Goal: Transaction & Acquisition: Purchase product/service

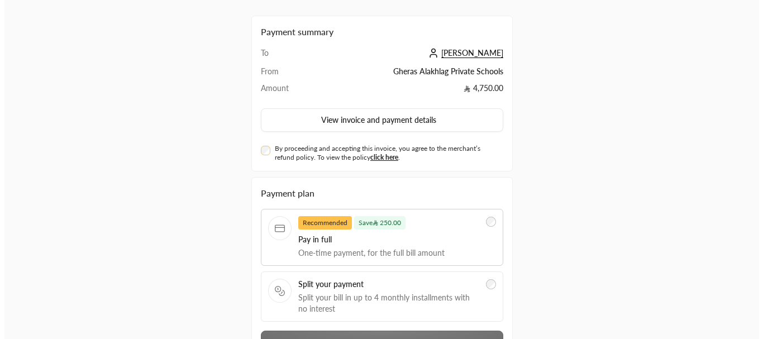
scroll to position [56, 0]
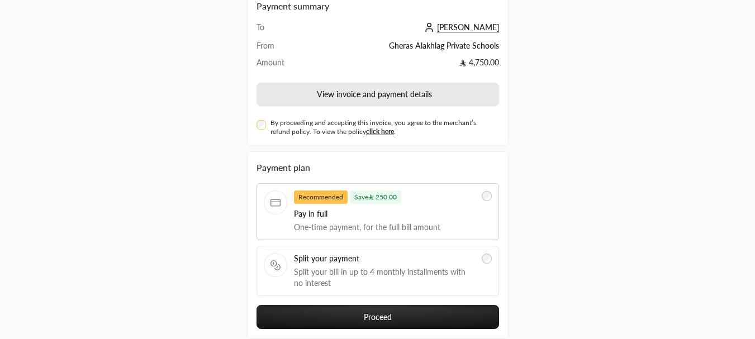
click at [337, 94] on button "View invoice and payment details" at bounding box center [377, 94] width 242 height 23
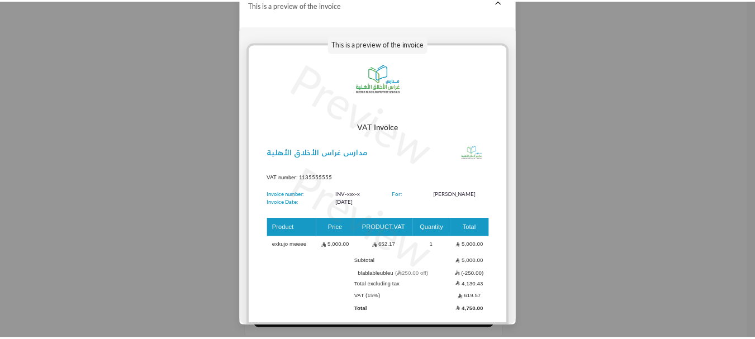
scroll to position [0, 0]
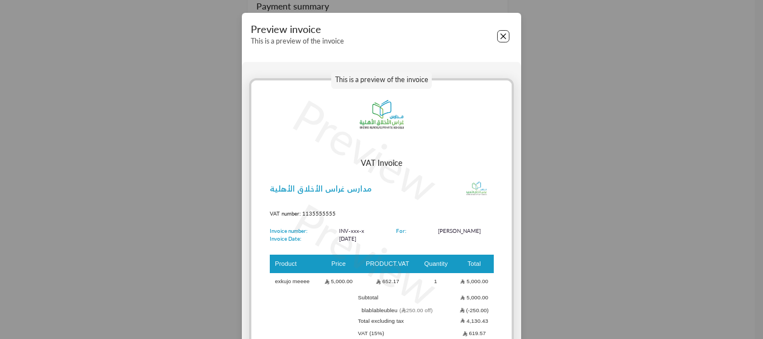
click at [500, 32] on button "Close" at bounding box center [503, 36] width 12 height 12
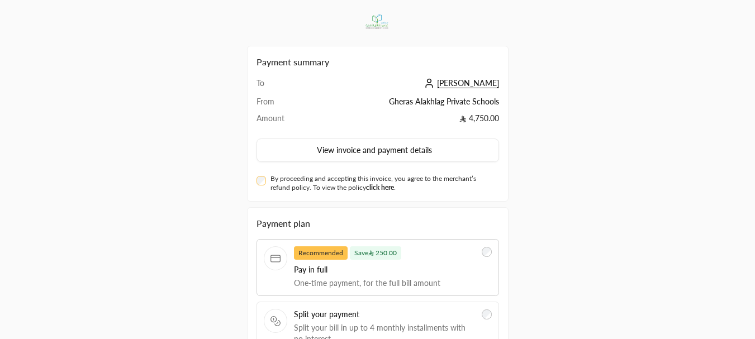
click at [384, 187] on link "click here" at bounding box center [380, 187] width 28 height 8
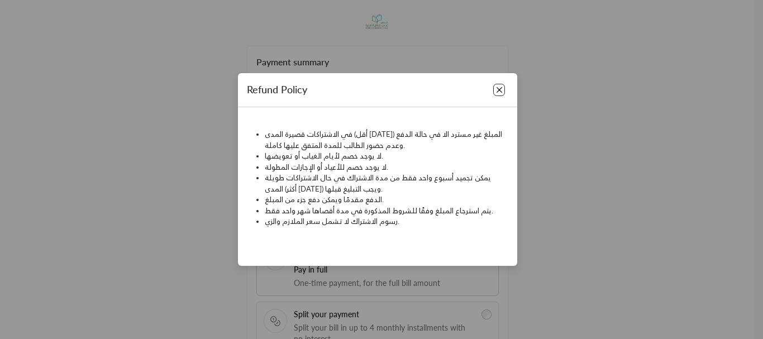
click at [502, 94] on button "Close" at bounding box center [499, 90] width 12 height 12
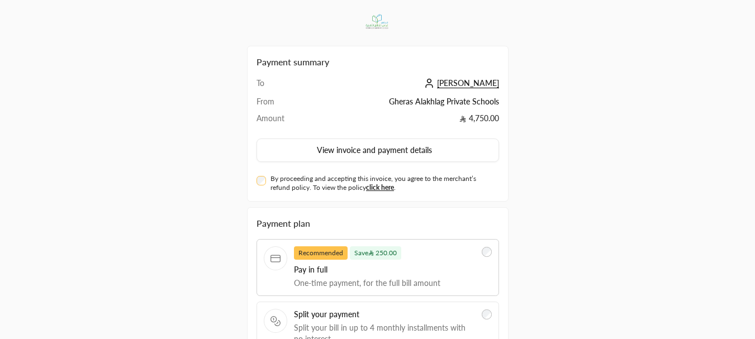
click at [480, 85] on span "[PERSON_NAME]" at bounding box center [468, 83] width 62 height 10
click at [474, 79] on span "ziad abdo" at bounding box center [468, 83] width 62 height 10
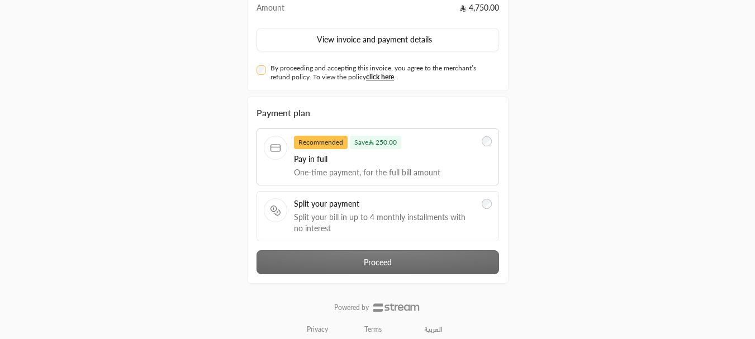
scroll to position [112, 0]
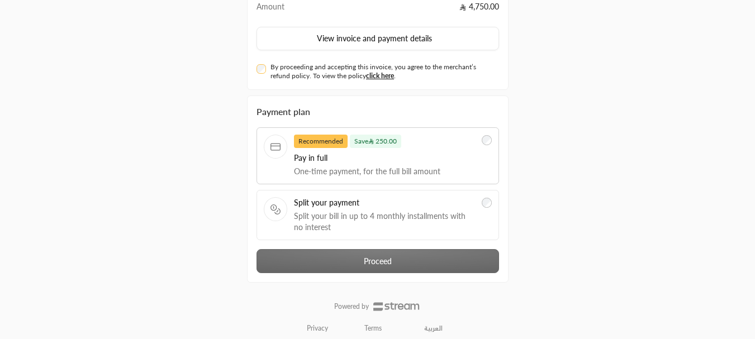
click at [413, 255] on div "Payment plan Recommended Save 250.00 Pay in full One-time payment, for the full…" at bounding box center [377, 189] width 242 height 168
click at [267, 69] on div "By proceeding and accepting this invoice, you agree to the merchant’s refund po…" at bounding box center [377, 72] width 242 height 18
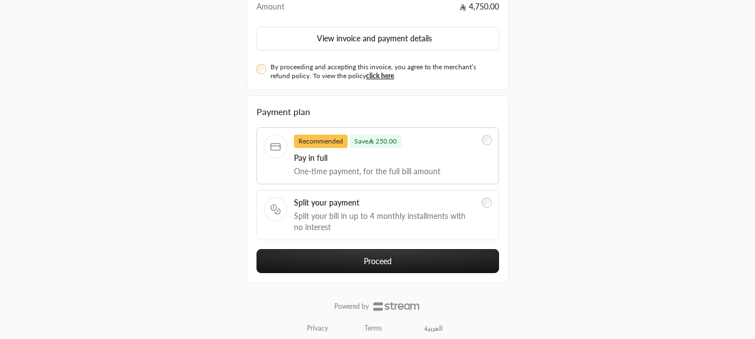
click at [325, 249] on div "Payment plan Recommended Save 250.00 Pay in full One-time payment, for the full…" at bounding box center [377, 189] width 242 height 168
click at [325, 254] on button "Proceed" at bounding box center [377, 261] width 242 height 24
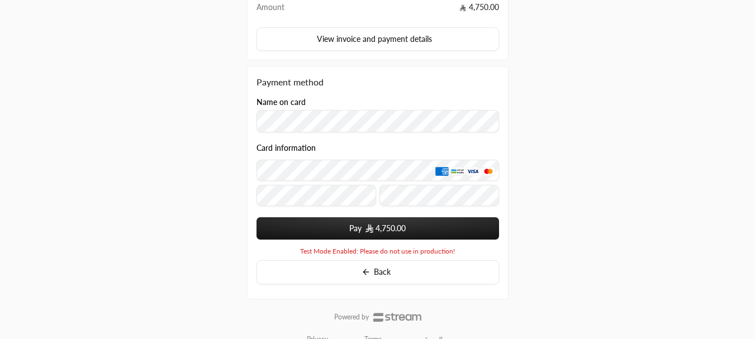
scroll to position [112, 0]
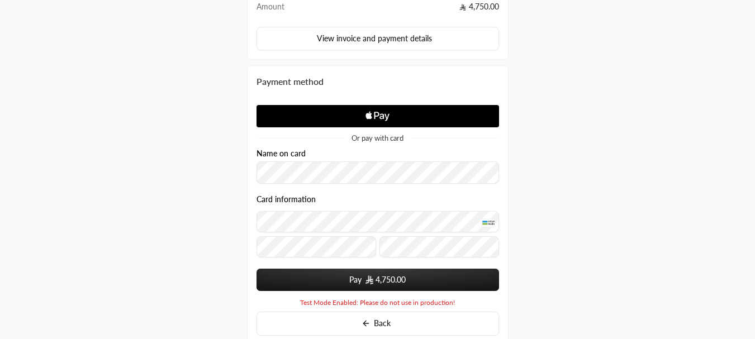
click at [350, 287] on button "Pay 4,750.00" at bounding box center [377, 280] width 242 height 22
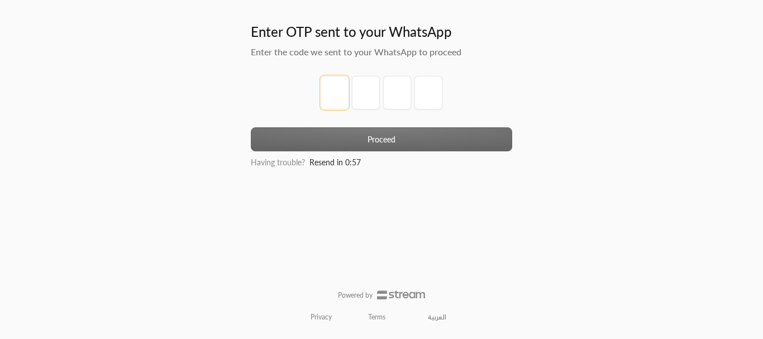
click at [328, 89] on input "tel" at bounding box center [335, 93] width 28 height 34
type input "1"
type input "2"
type input "3"
type input "4"
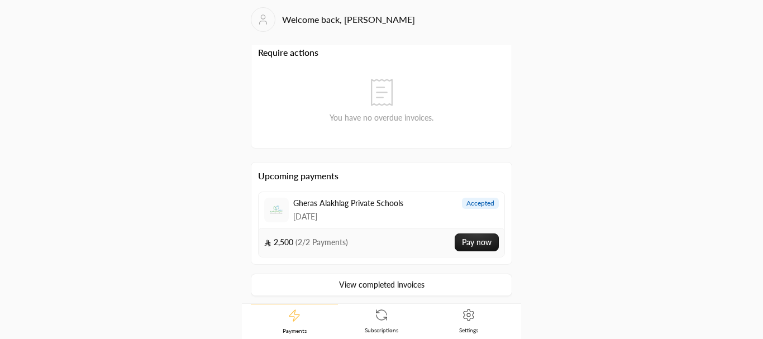
scroll to position [8, 0]
click at [384, 311] on icon at bounding box center [382, 312] width 10 height 5
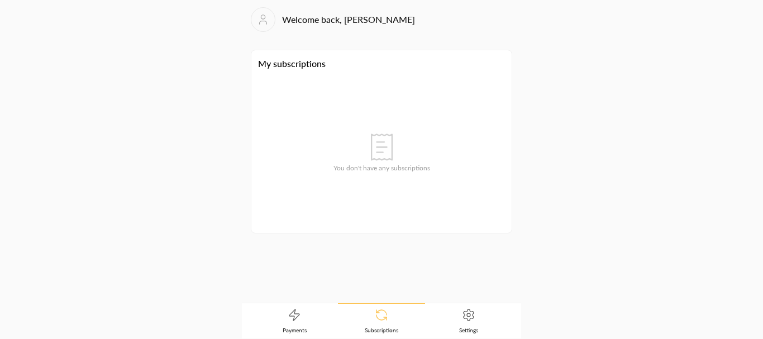
click at [301, 322] on link "Payments" at bounding box center [294, 321] width 87 height 35
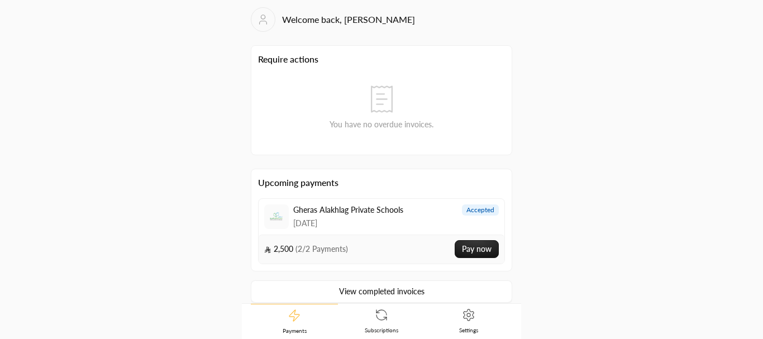
click at [346, 291] on link "View completed invoices" at bounding box center [381, 291] width 261 height 22
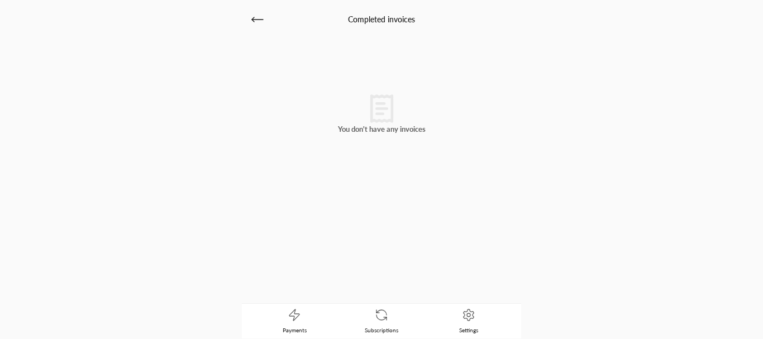
click at [260, 22] on icon at bounding box center [257, 19] width 13 height 13
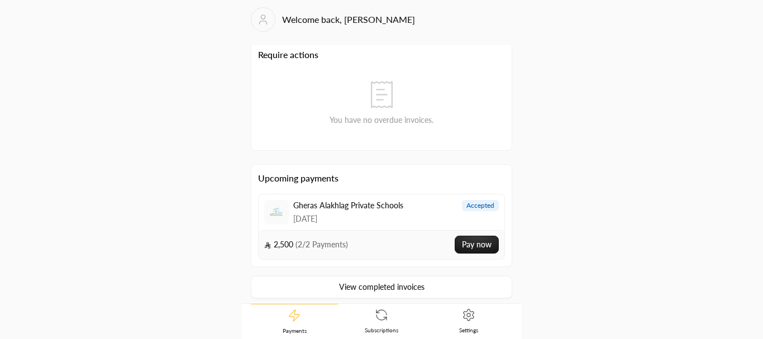
scroll to position [8, 0]
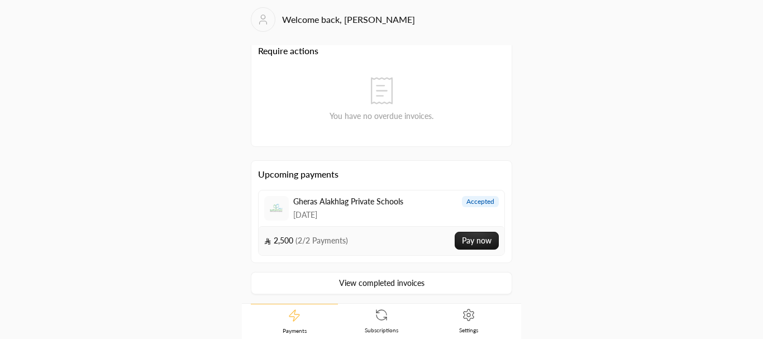
click at [380, 286] on link "View completed invoices" at bounding box center [381, 283] width 261 height 22
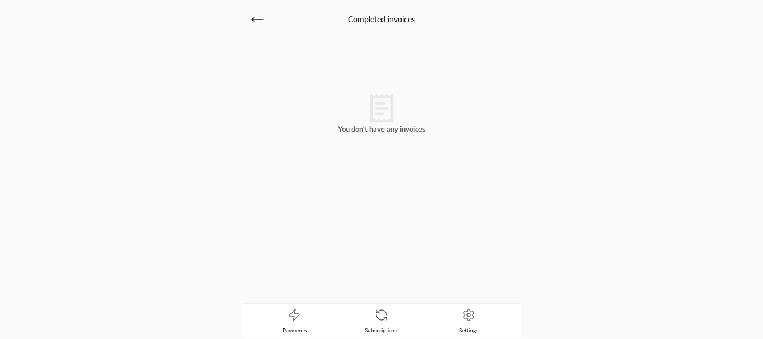
click at [256, 16] on icon at bounding box center [257, 19] width 13 height 13
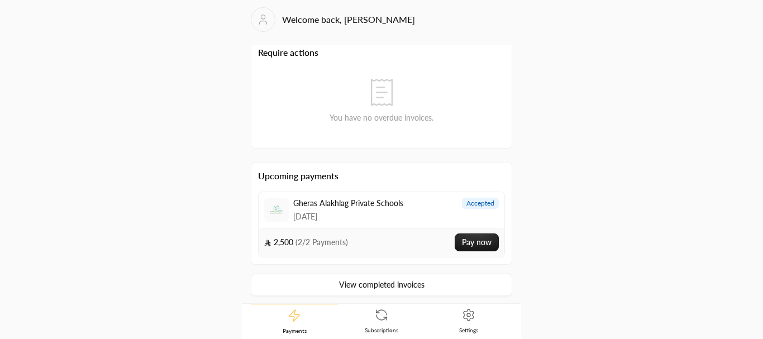
scroll to position [8, 0]
click at [424, 281] on link "View completed invoices" at bounding box center [381, 283] width 261 height 22
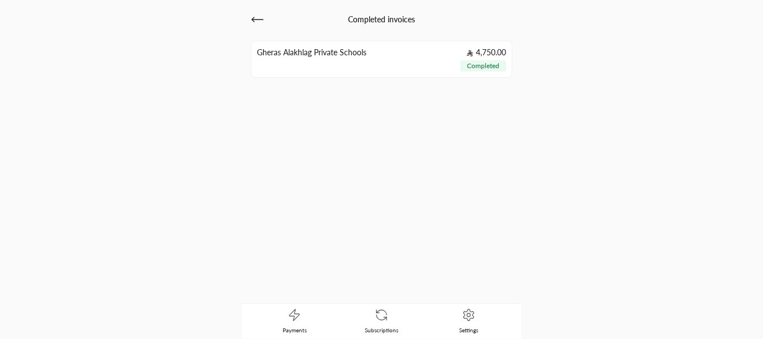
click at [283, 47] on p "Gheras Alakhlag Private Schools" at bounding box center [311, 52] width 109 height 11
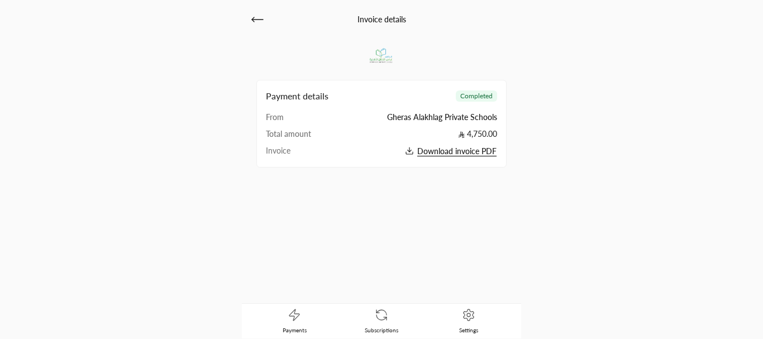
click at [256, 18] on icon at bounding box center [257, 19] width 13 height 13
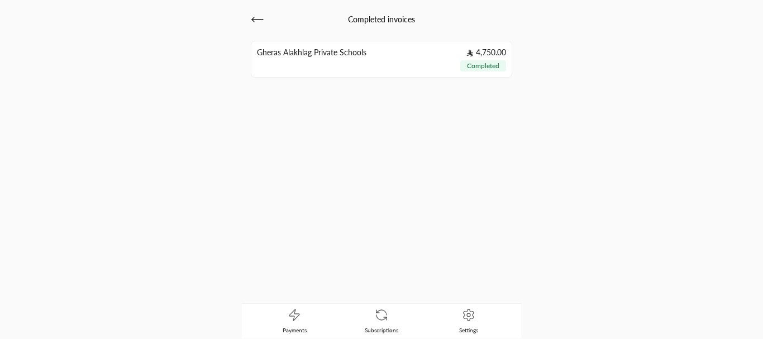
click at [256, 18] on icon at bounding box center [257, 19] width 13 height 13
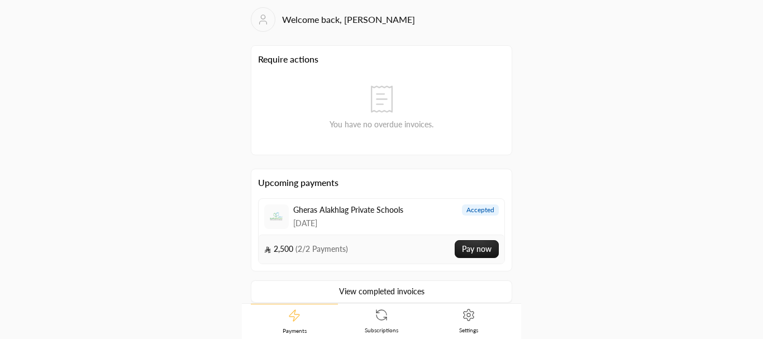
click at [252, 5] on div "Welcome back, ziad abdo Require actions You have no overdue invoices. Upcoming …" at bounding box center [381, 152] width 279 height 303
click at [260, 13] on icon at bounding box center [263, 19] width 12 height 13
click at [261, 17] on circle at bounding box center [263, 17] width 4 height 4
click at [478, 322] on link "Settings" at bounding box center [468, 321] width 87 height 35
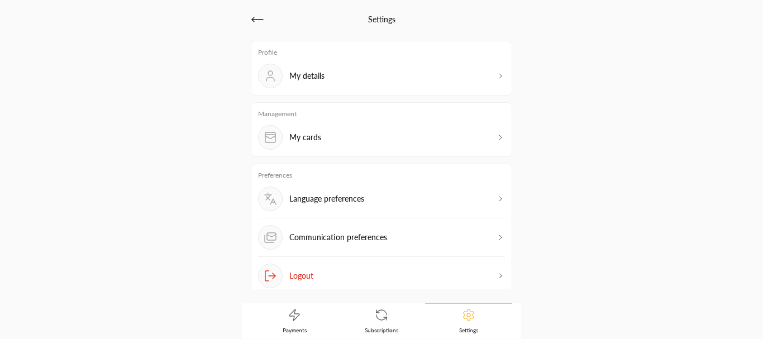
click at [255, 18] on icon at bounding box center [257, 19] width 13 height 13
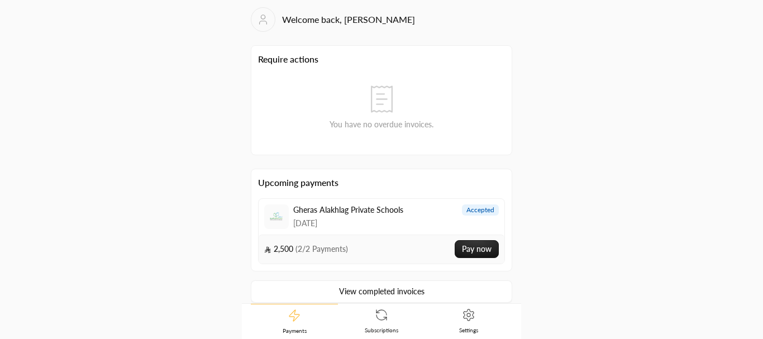
click at [269, 26] on link at bounding box center [263, 19] width 25 height 25
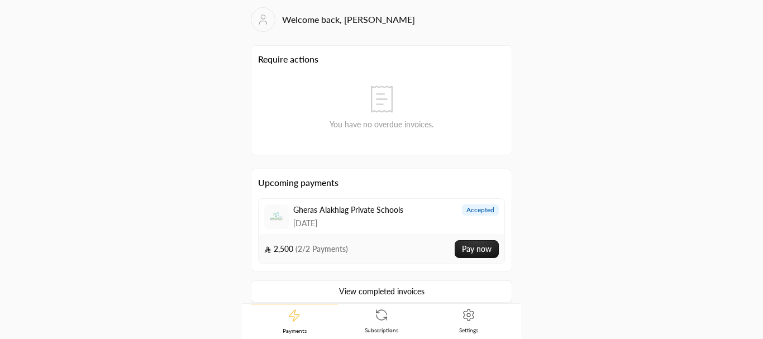
click at [269, 26] on link at bounding box center [263, 19] width 25 height 25
click at [305, 20] on h2 "Welcome back, ziad abdo" at bounding box center [348, 19] width 133 height 13
drag, startPoint x: 304, startPoint y: 34, endPoint x: 306, endPoint y: 41, distance: 8.0
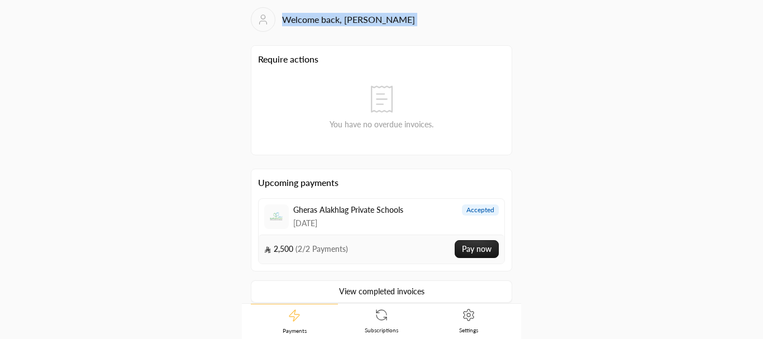
click at [303, 34] on div "Welcome back, ziad abdo Require actions You have no overdue invoices. Upcoming …" at bounding box center [381, 152] width 279 height 303
click at [465, 318] on icon at bounding box center [468, 314] width 13 height 13
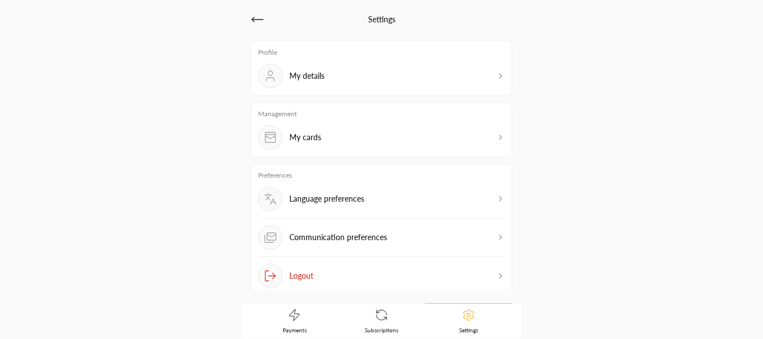
click at [339, 86] on div "My details" at bounding box center [381, 76] width 247 height 25
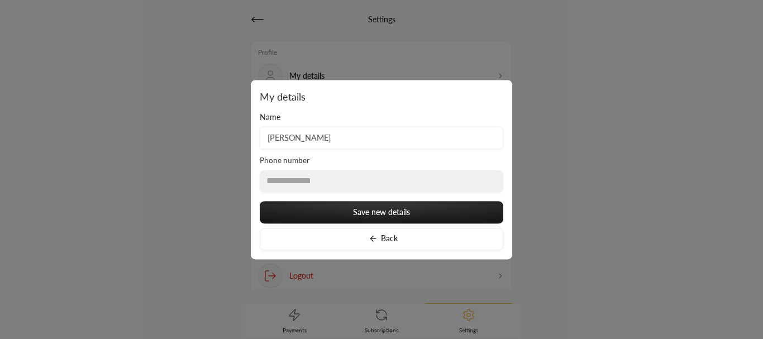
drag, startPoint x: 207, startPoint y: 103, endPoint x: 224, endPoint y: 113, distance: 19.5
click at [205, 104] on div at bounding box center [381, 169] width 763 height 339
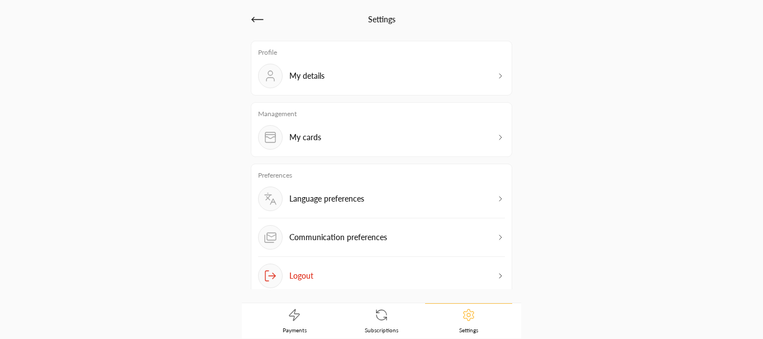
click at [321, 135] on div "My cards" at bounding box center [381, 137] width 247 height 25
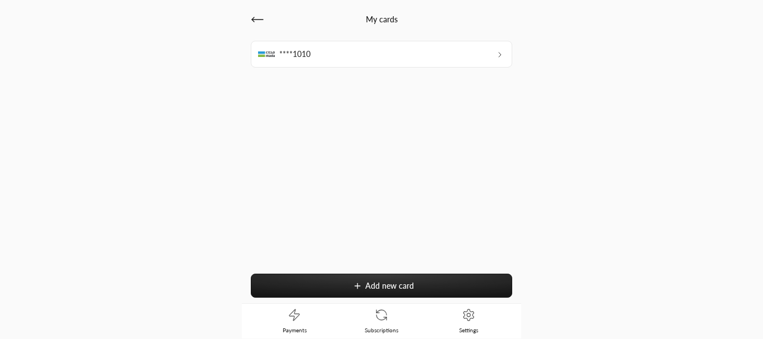
click at [261, 20] on icon at bounding box center [257, 20] width 11 height 0
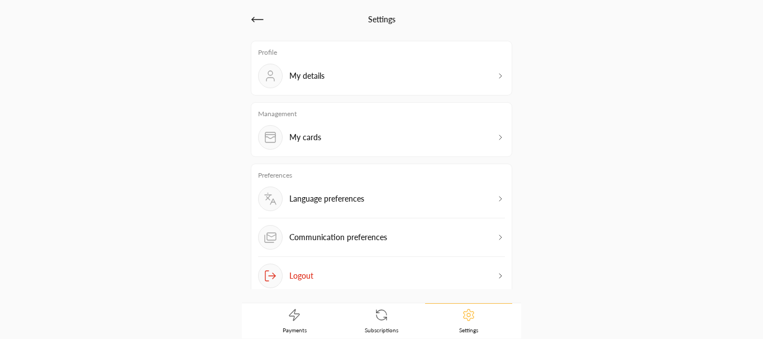
click at [318, 191] on div "Language preferences" at bounding box center [311, 199] width 106 height 25
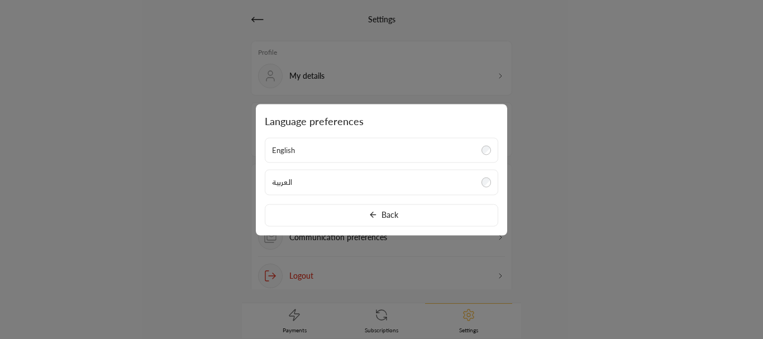
click at [319, 182] on label "العربية" at bounding box center [382, 183] width 234 height 26
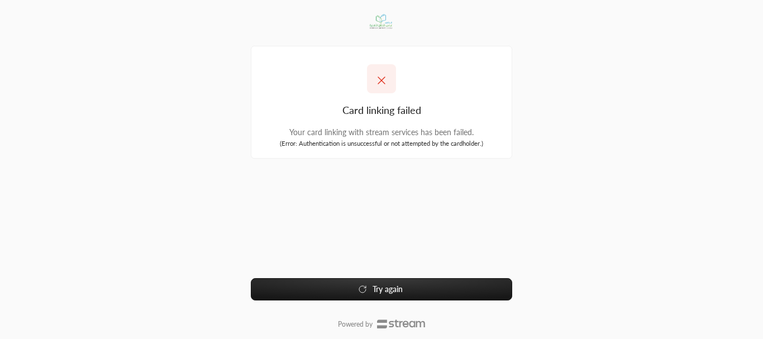
click at [360, 140] on small "( Error : Authentication is unsuccessful or not attempted by the cardholder. )" at bounding box center [381, 143] width 203 height 7
click at [372, 129] on div "Your card linking with stream services has been failed." at bounding box center [381, 132] width 242 height 11
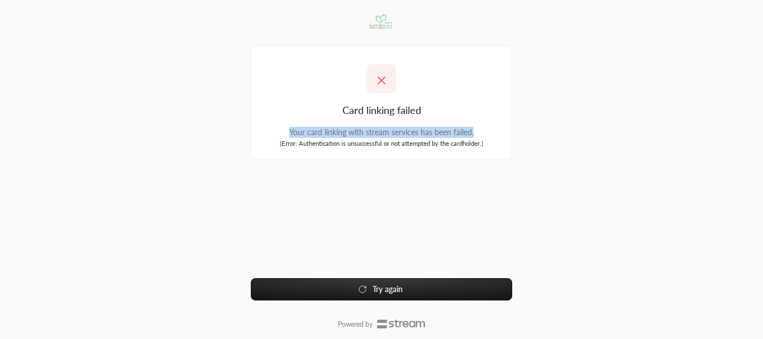
click at [372, 129] on div "Your card linking with stream services has been failed." at bounding box center [381, 132] width 242 height 11
click at [371, 143] on small "( Error : Authentication is unsuccessful or not attempted by the cardholder. )" at bounding box center [381, 143] width 203 height 7
click at [370, 283] on button "Try again" at bounding box center [381, 289] width 261 height 22
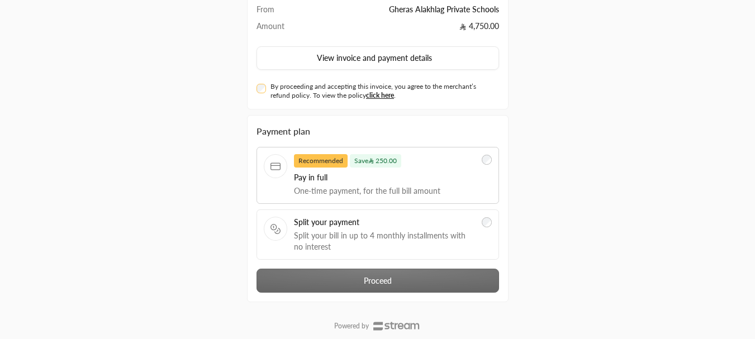
scroll to position [112, 0]
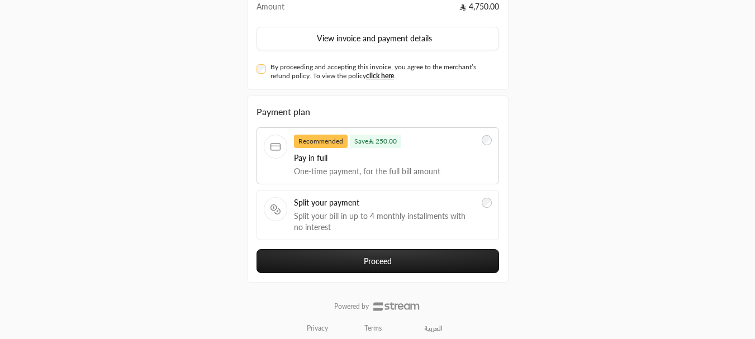
click at [325, 261] on button "Proceed" at bounding box center [377, 261] width 242 height 24
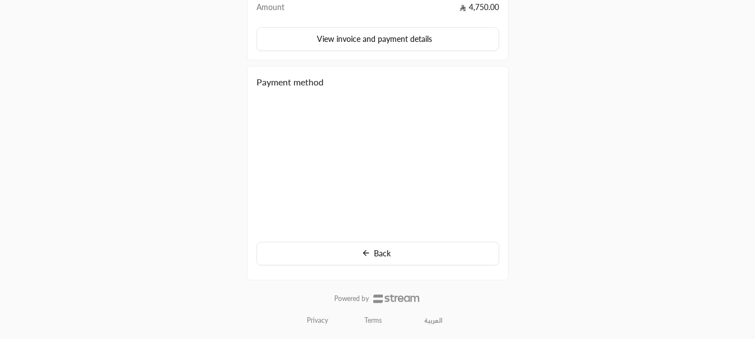
scroll to position [112, 0]
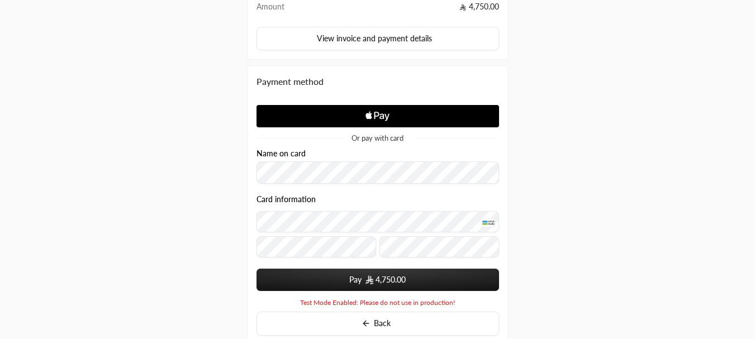
click at [350, 270] on button "Pay 4,750.00" at bounding box center [377, 280] width 242 height 22
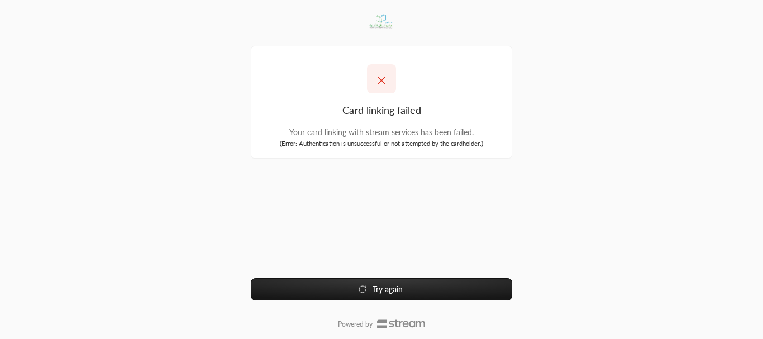
click at [446, 281] on button "Try again" at bounding box center [381, 289] width 261 height 22
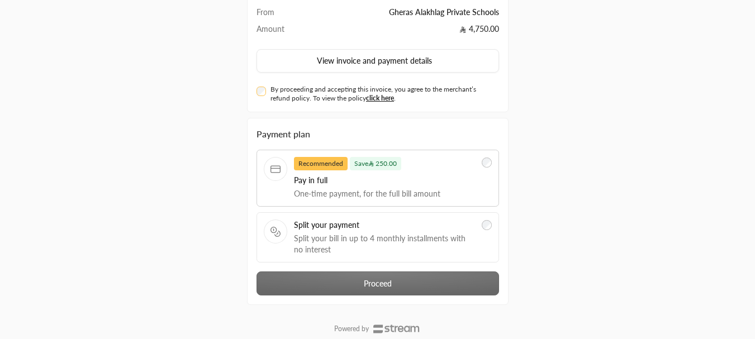
scroll to position [112, 0]
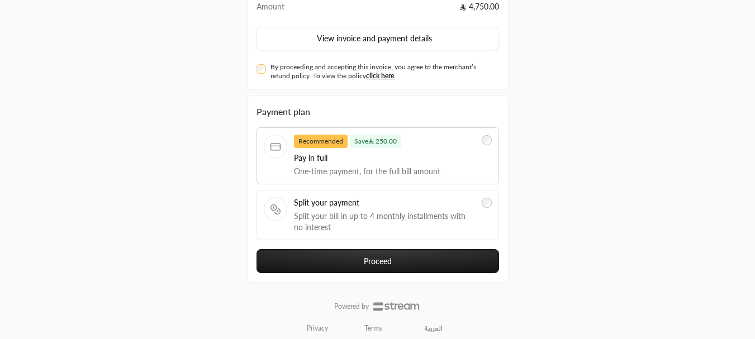
click at [355, 259] on button "Proceed" at bounding box center [377, 261] width 242 height 24
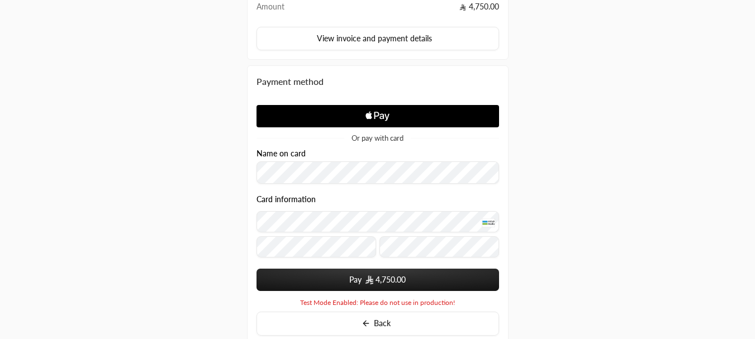
click at [256, 269] on button "Pay 4,750.00" at bounding box center [377, 280] width 242 height 22
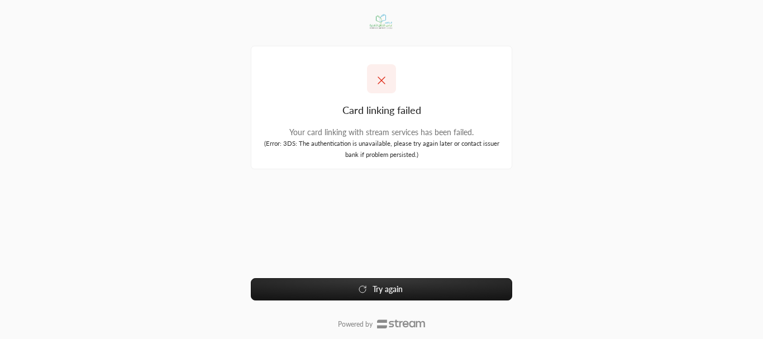
click at [367, 293] on button "Try again" at bounding box center [381, 289] width 261 height 22
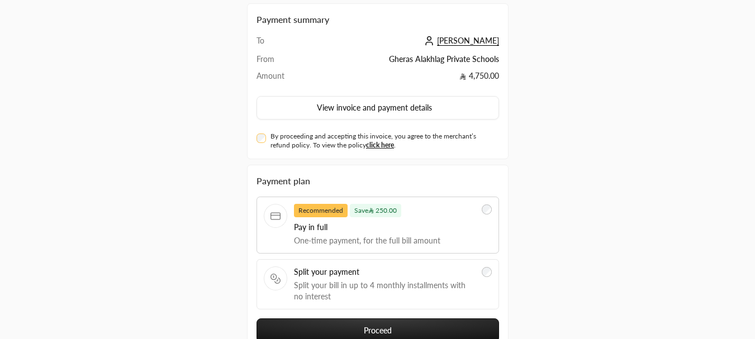
scroll to position [112, 0]
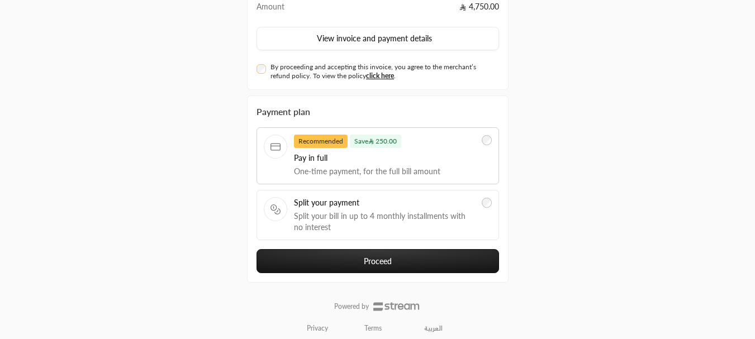
click at [310, 255] on button "Proceed" at bounding box center [377, 261] width 242 height 24
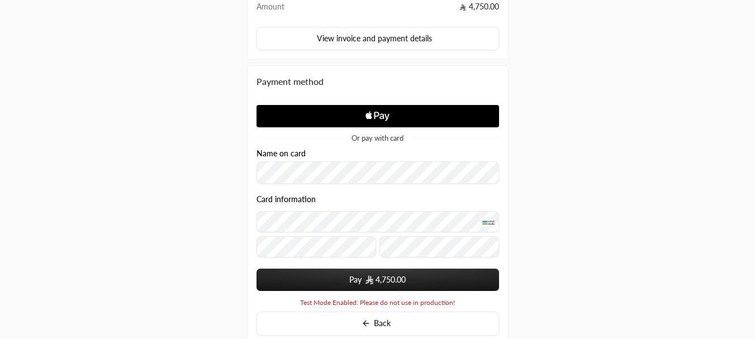
click at [256, 269] on button "Pay 4,750.00" at bounding box center [377, 280] width 242 height 22
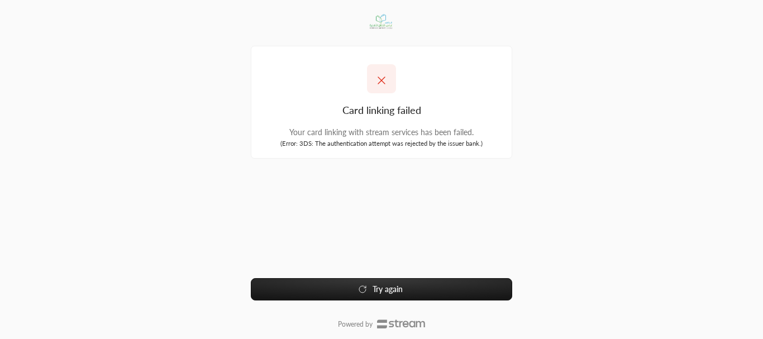
click at [361, 284] on button "Try again" at bounding box center [381, 289] width 261 height 22
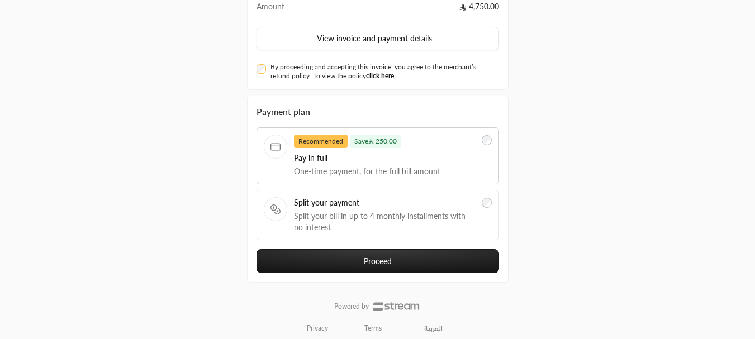
scroll to position [120, 0]
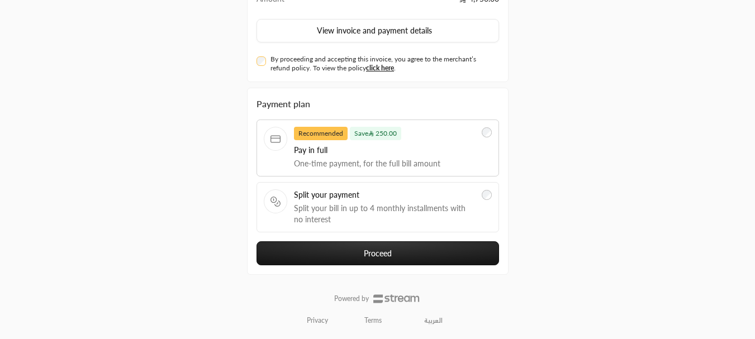
click at [362, 248] on button "Proceed" at bounding box center [377, 253] width 242 height 24
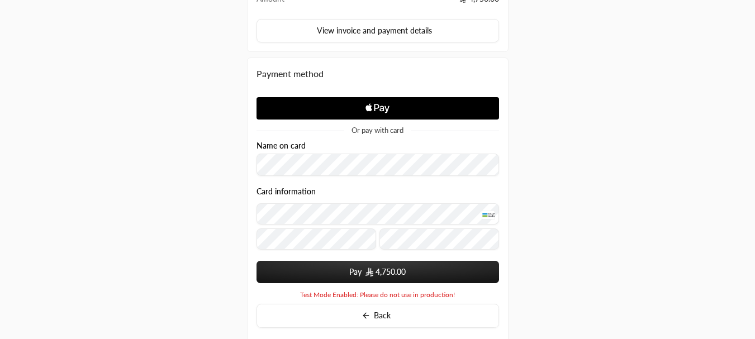
click at [389, 262] on button "Pay 4,750.00" at bounding box center [377, 272] width 242 height 22
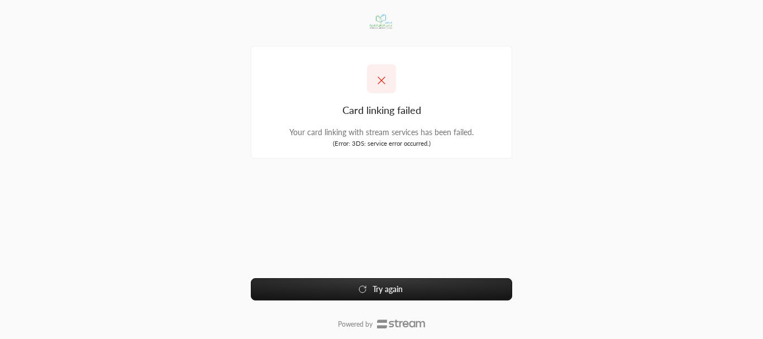
click at [343, 275] on div "Card linking failed Your card linking with stream services has been failed. ( E…" at bounding box center [381, 168] width 261 height 323
click at [346, 278] on div "Card linking failed Your card linking with stream services has been failed. ( E…" at bounding box center [381, 168] width 261 height 323
click at [354, 286] on button "Try again" at bounding box center [381, 289] width 261 height 22
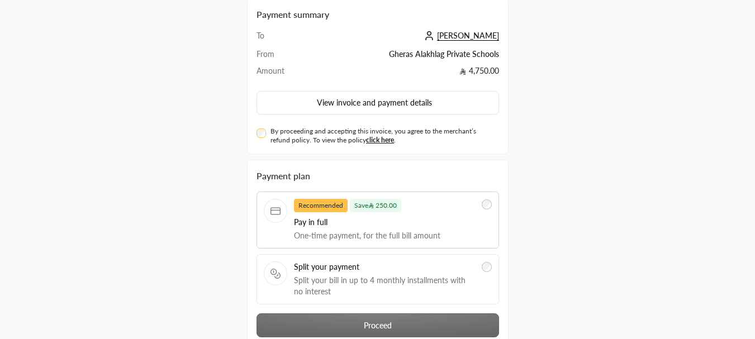
scroll to position [112, 0]
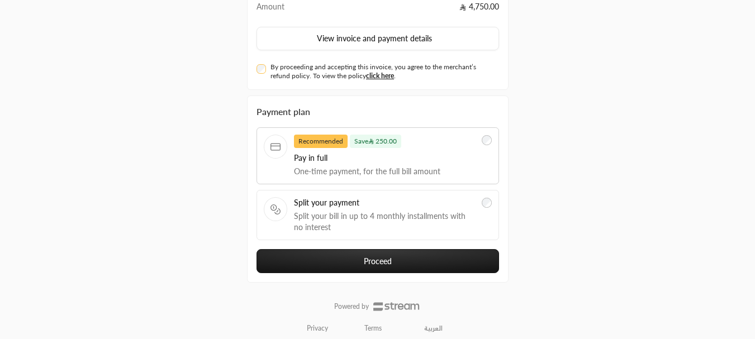
click at [368, 279] on div "Payment plan Recommended Save 250.00 Pay in full One-time payment, for the full…" at bounding box center [377, 189] width 261 height 187
click at [363, 273] on button "Proceed" at bounding box center [377, 261] width 242 height 24
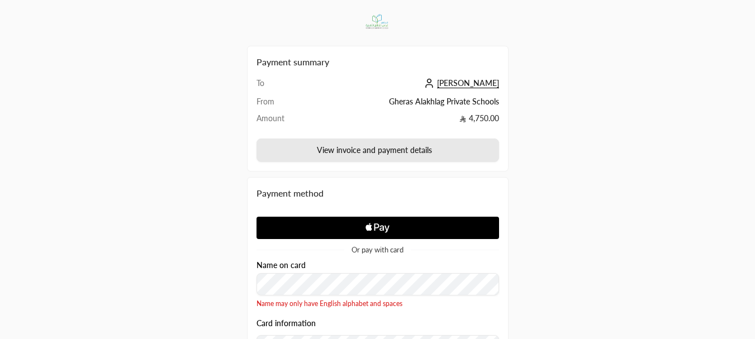
click at [381, 147] on button "View invoice and payment details" at bounding box center [377, 150] width 242 height 23
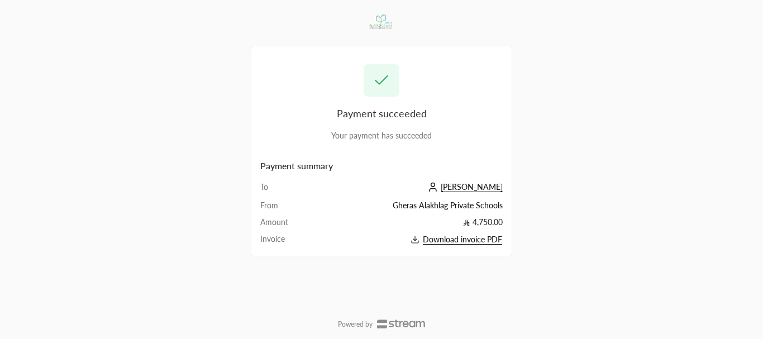
click at [441, 238] on span "Download invoice PDF" at bounding box center [462, 240] width 79 height 10
click at [406, 326] on icon at bounding box center [401, 324] width 48 height 9
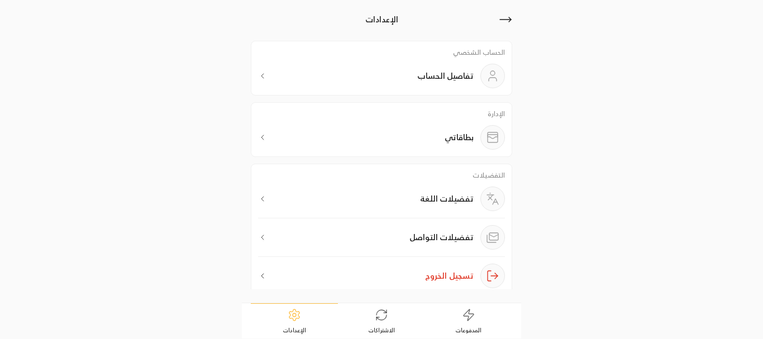
click at [419, 234] on p "تفضيلات التواصل" at bounding box center [441, 237] width 64 height 11
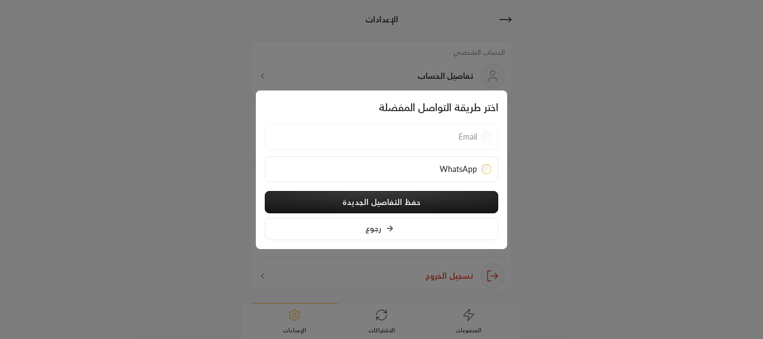
click at [392, 227] on icon at bounding box center [389, 228] width 9 height 9
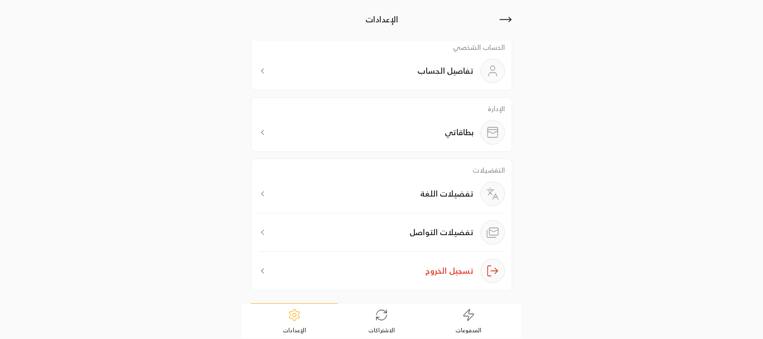
scroll to position [6, 0]
click at [444, 181] on div "تفضيلات اللغة" at bounding box center [462, 192] width 85 height 25
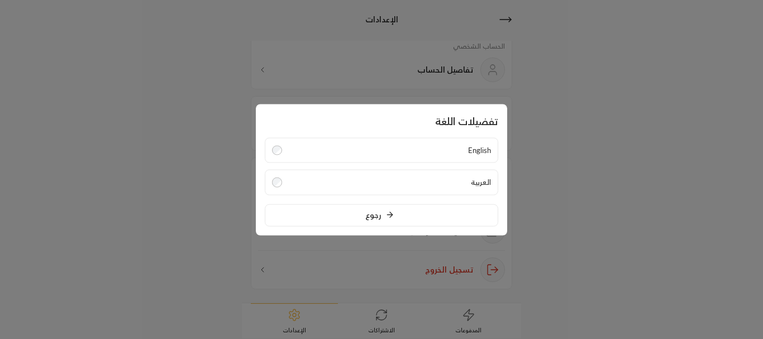
click at [402, 147] on label "English" at bounding box center [382, 150] width 234 height 26
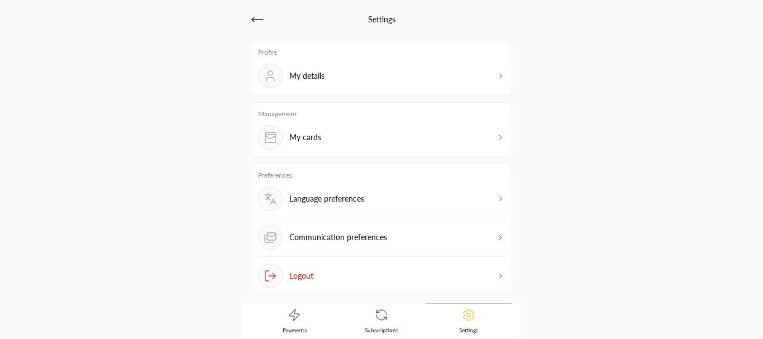
click at [375, 313] on icon at bounding box center [381, 314] width 13 height 13
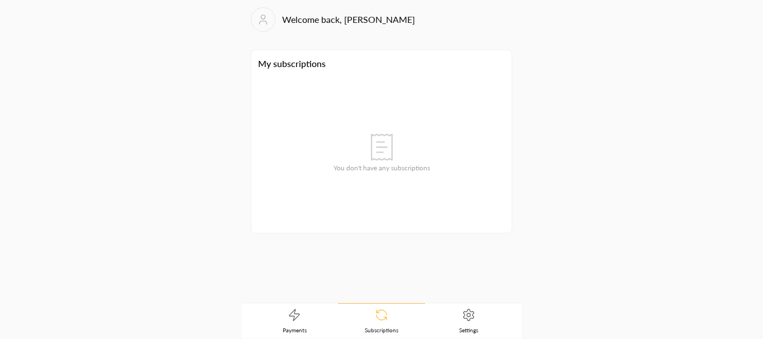
click at [309, 315] on link "Payments" at bounding box center [294, 321] width 87 height 35
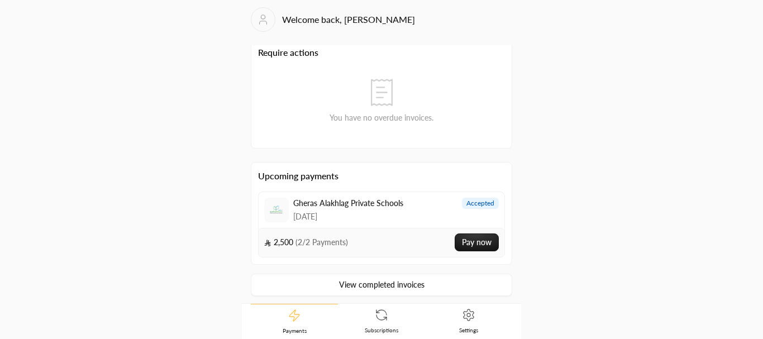
scroll to position [8, 0]
click at [342, 280] on link "View completed invoices" at bounding box center [381, 283] width 261 height 22
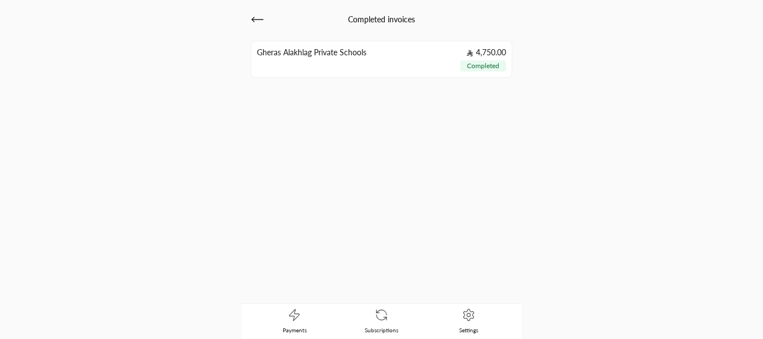
click at [264, 18] on div "Completed invoices" at bounding box center [381, 19] width 261 height 25
click at [261, 18] on icon at bounding box center [257, 19] width 13 height 13
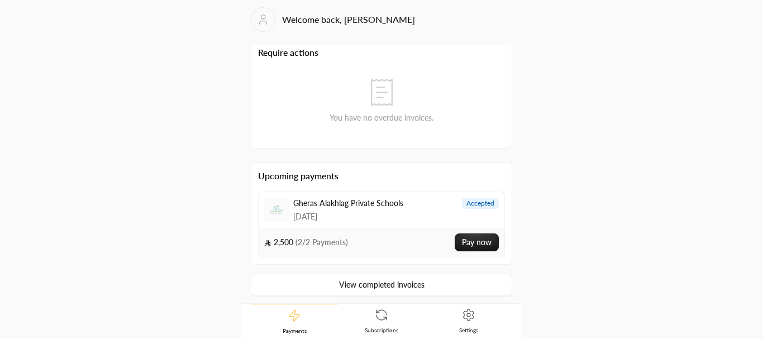
scroll to position [8, 0]
click at [357, 277] on link "View completed invoices" at bounding box center [381, 283] width 261 height 22
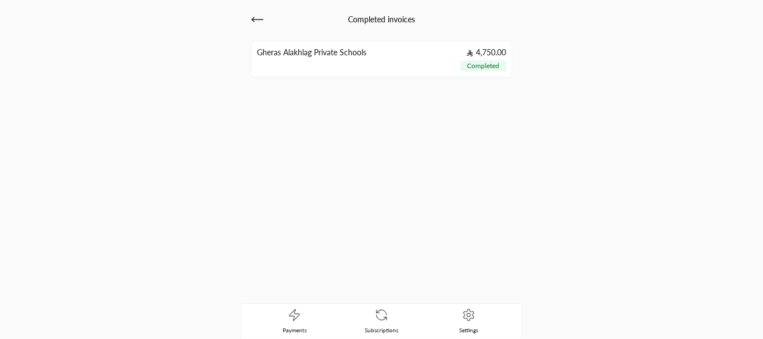
click at [259, 26] on icon at bounding box center [257, 19] width 13 height 13
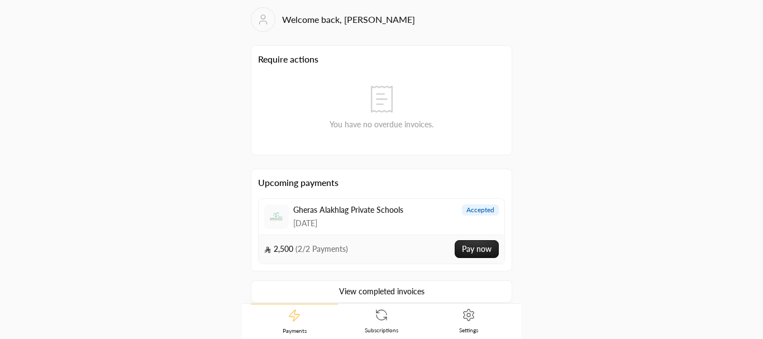
click at [461, 245] on button "Pay now" at bounding box center [477, 249] width 44 height 18
